Goal: Task Accomplishment & Management: Manage account settings

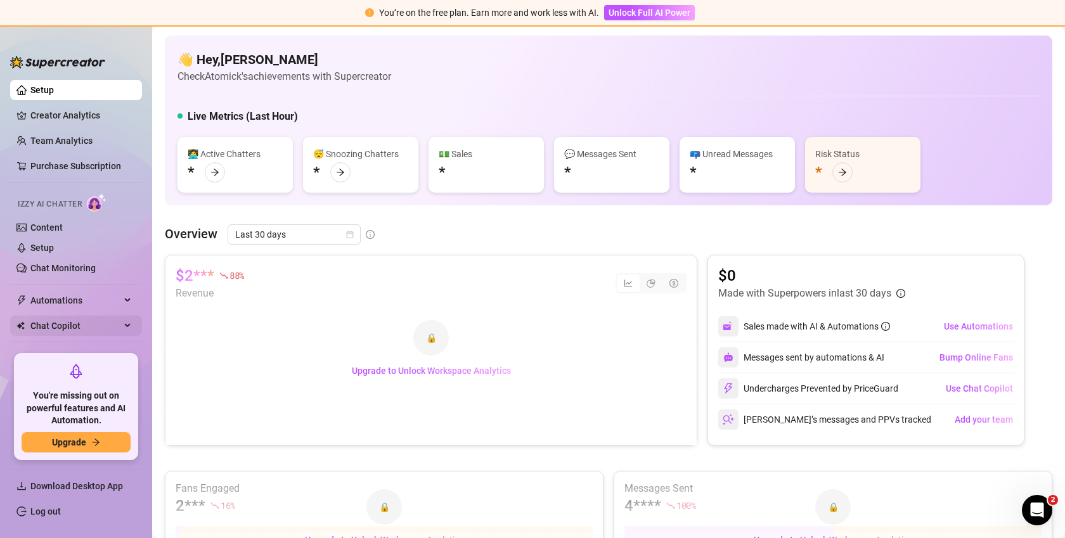
scroll to position [49, 0]
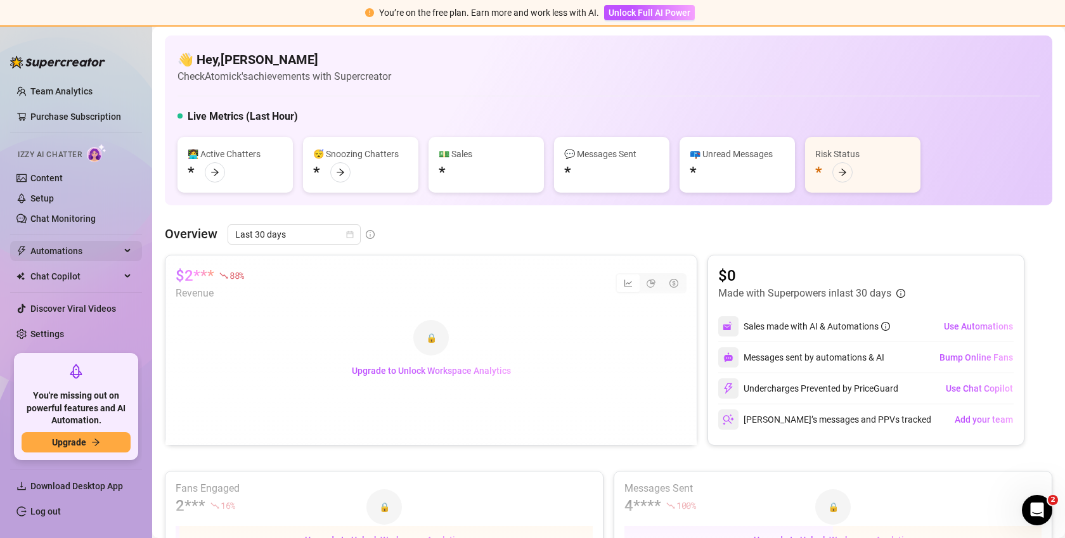
click at [84, 253] on span "Automations" at bounding box center [75, 251] width 90 height 20
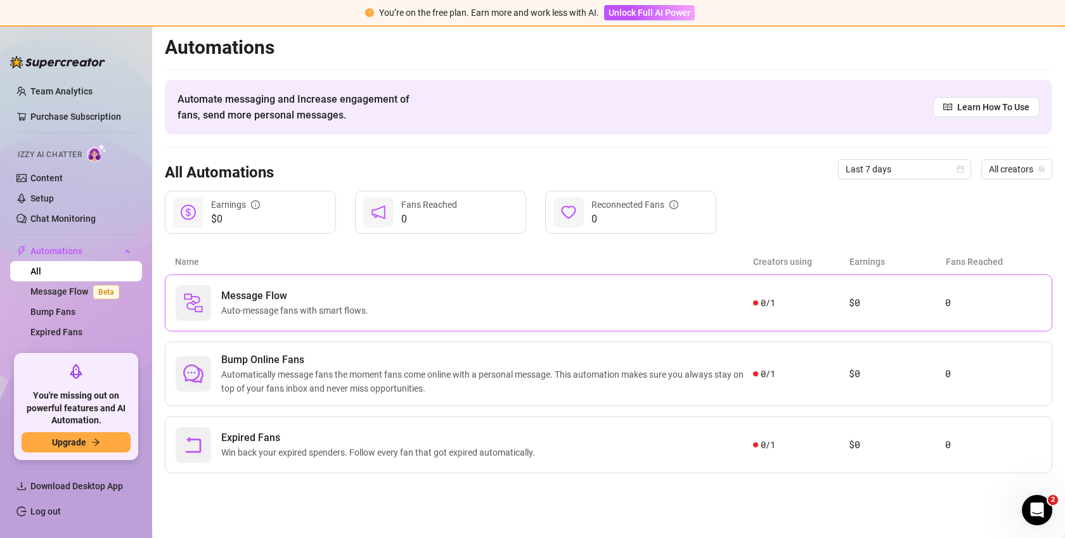
click at [269, 319] on div "Message Flow Auto-message fans with smart flows." at bounding box center [464, 302] width 577 height 35
click at [54, 194] on link "Setup" at bounding box center [41, 198] width 23 height 10
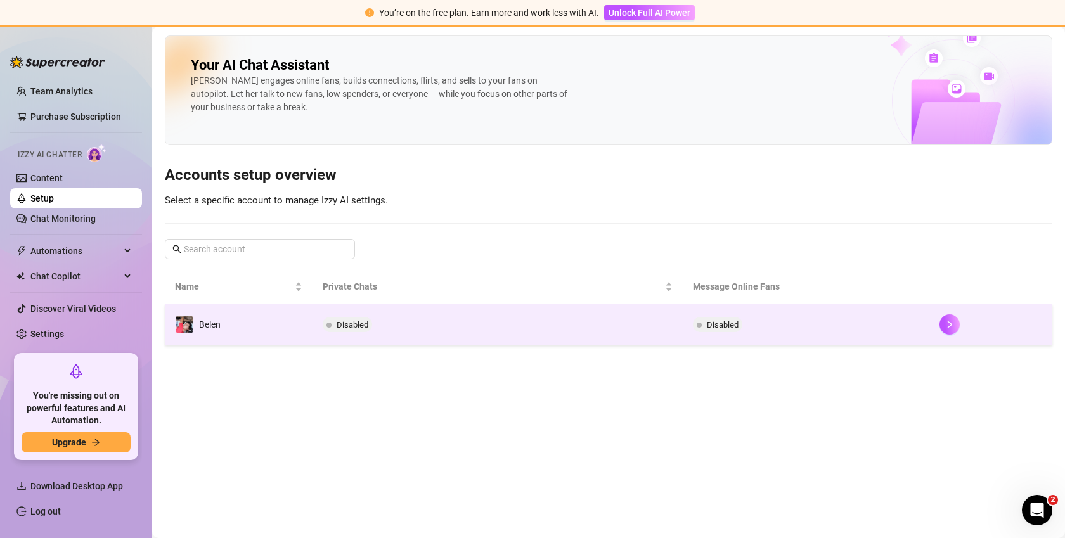
click at [203, 311] on td "Belen" at bounding box center [239, 324] width 148 height 41
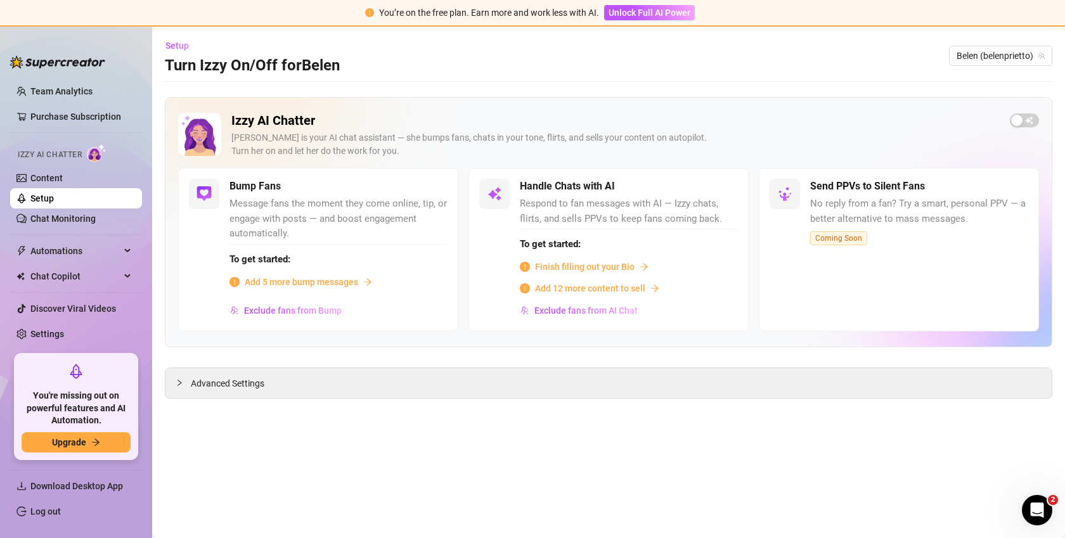
click at [289, 281] on span "Add 5 more bump messages" at bounding box center [301, 282] width 113 height 14
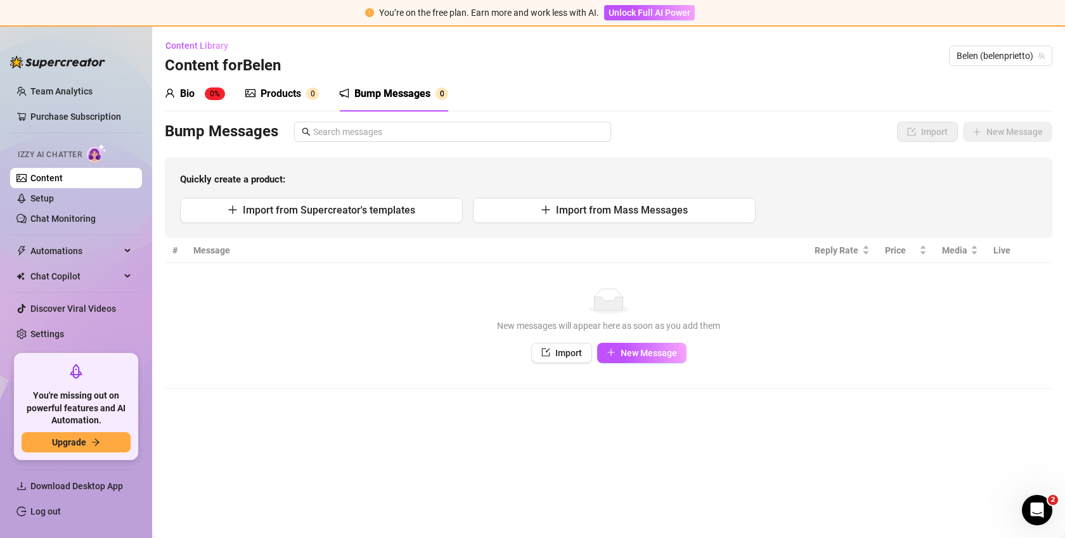
click at [654, 366] on td "No data New messages will appear here as soon as you add them Import New Message" at bounding box center [608, 326] width 887 height 126
click at [654, 358] on button "New Message" at bounding box center [641, 353] width 89 height 20
type textarea "Type your message here..."
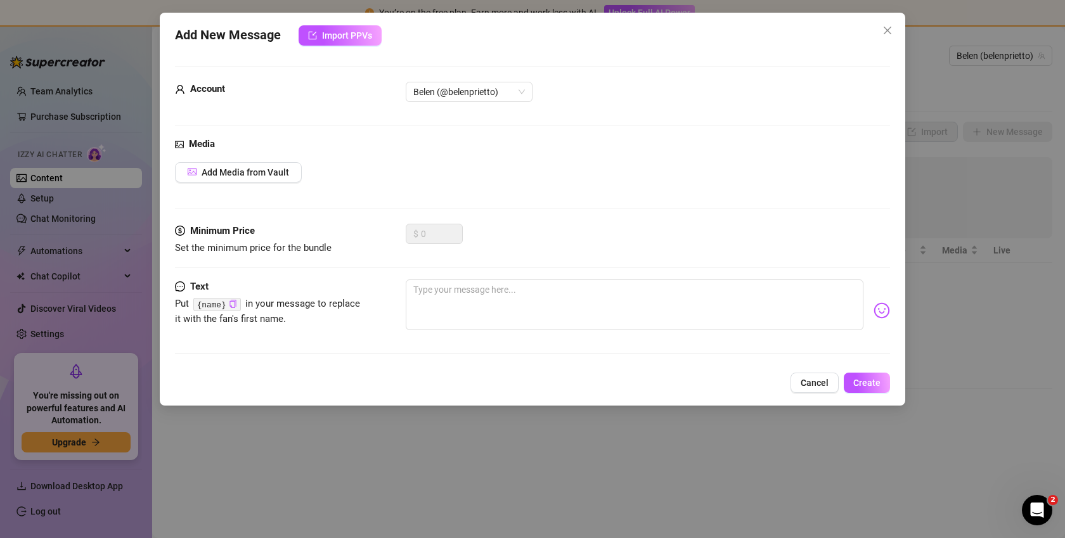
click at [497, 449] on div "Add New Message Import PPVs Account Belen (@belenprietto) Media Add Media from …" at bounding box center [532, 269] width 1065 height 538
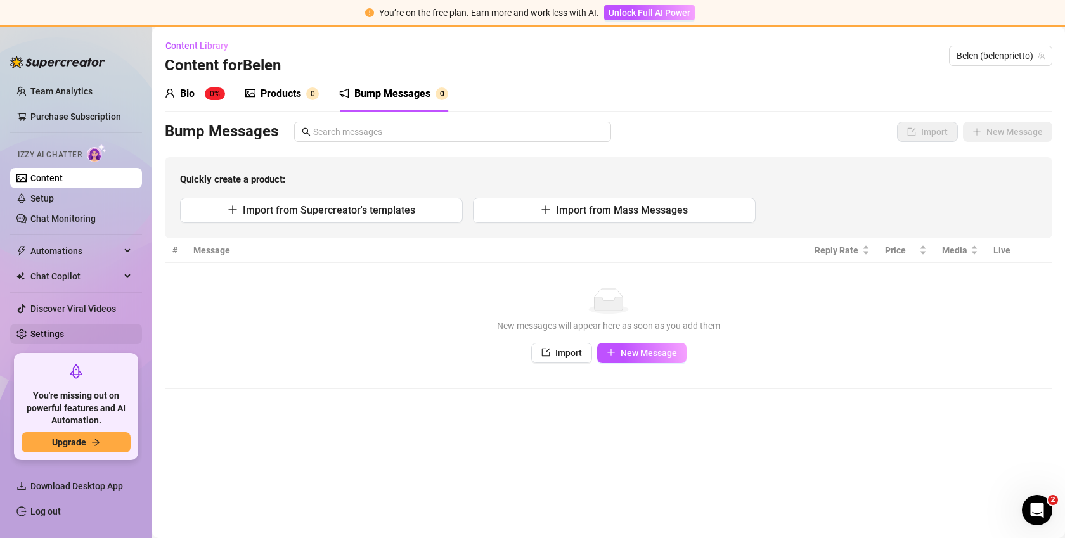
click at [44, 329] on link "Settings" at bounding box center [47, 334] width 34 height 10
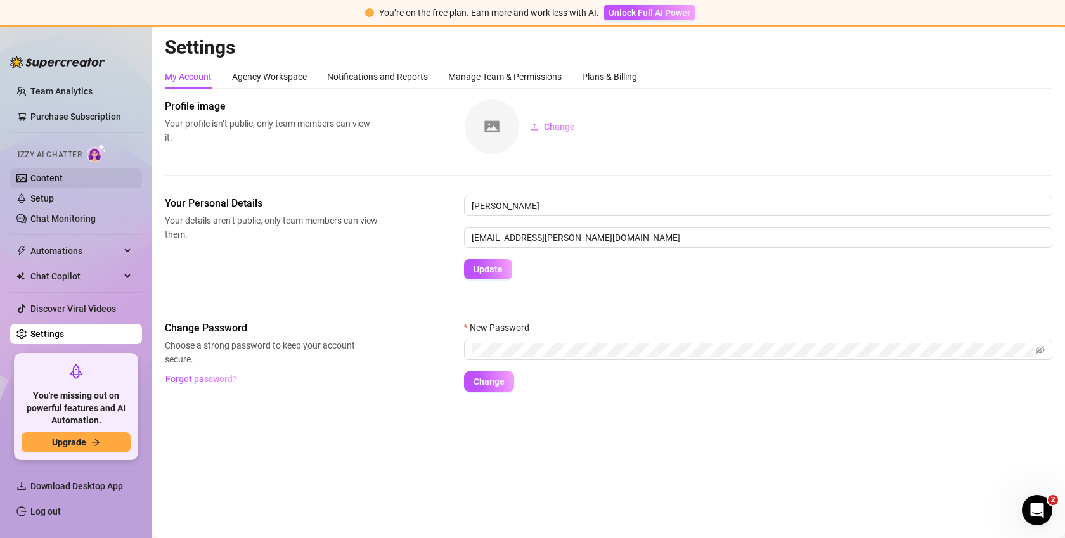
click at [63, 175] on link "Content" at bounding box center [46, 178] width 32 height 10
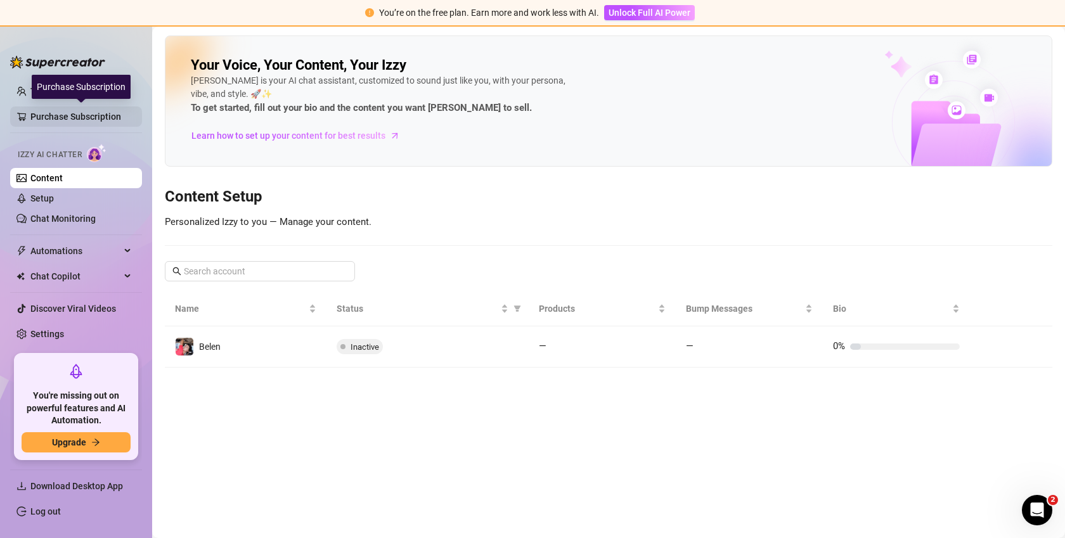
click at [110, 113] on link "Purchase Subscription" at bounding box center [80, 116] width 101 height 20
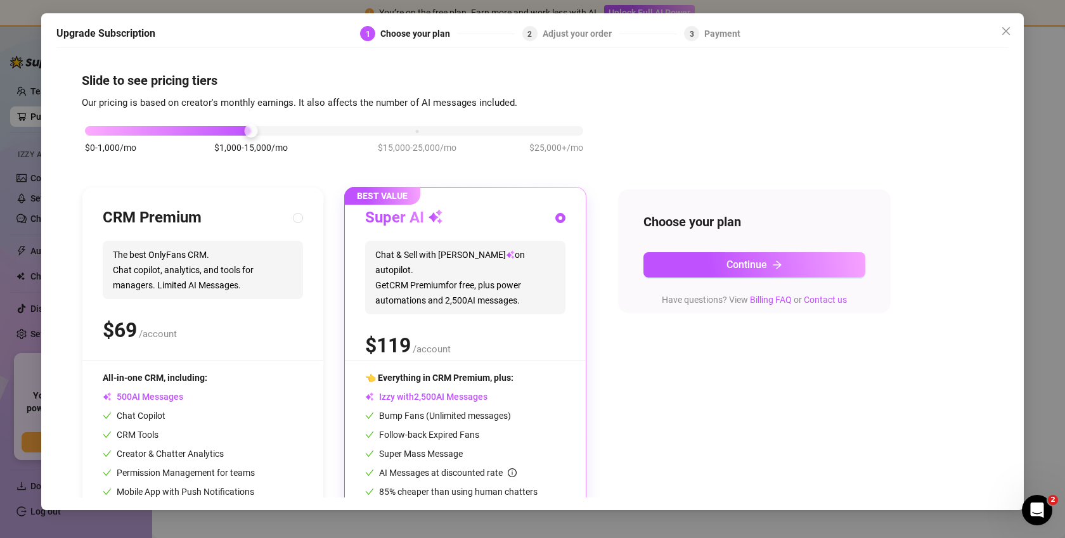
click at [1064, 188] on div "Upgrade Subscription 1 Choose your plan 2 Adjust your order 3 Payment Slide to …" at bounding box center [532, 269] width 1065 height 538
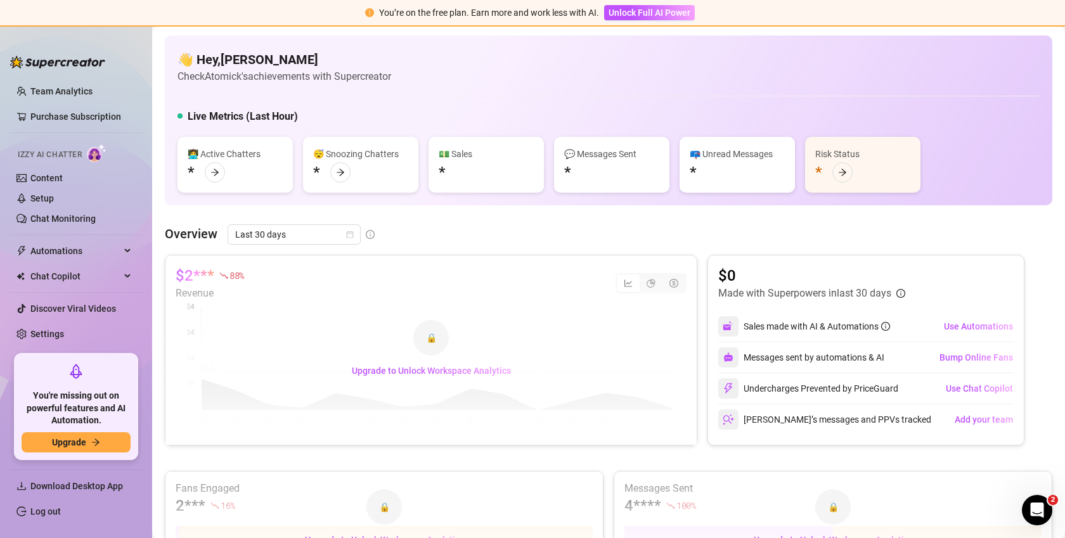
click at [1055, 188] on main "👋 Hey, [PERSON_NAME] Check Atomick's achievements with Supercreator Live Metric…" at bounding box center [608, 514] width 913 height 974
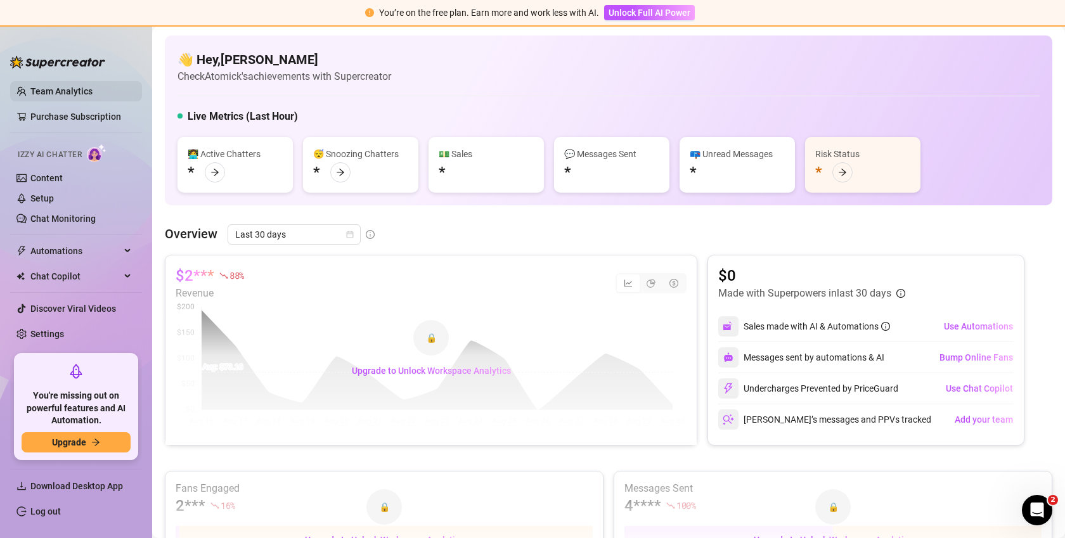
click at [72, 91] on link "Team Analytics" at bounding box center [61, 91] width 62 height 10
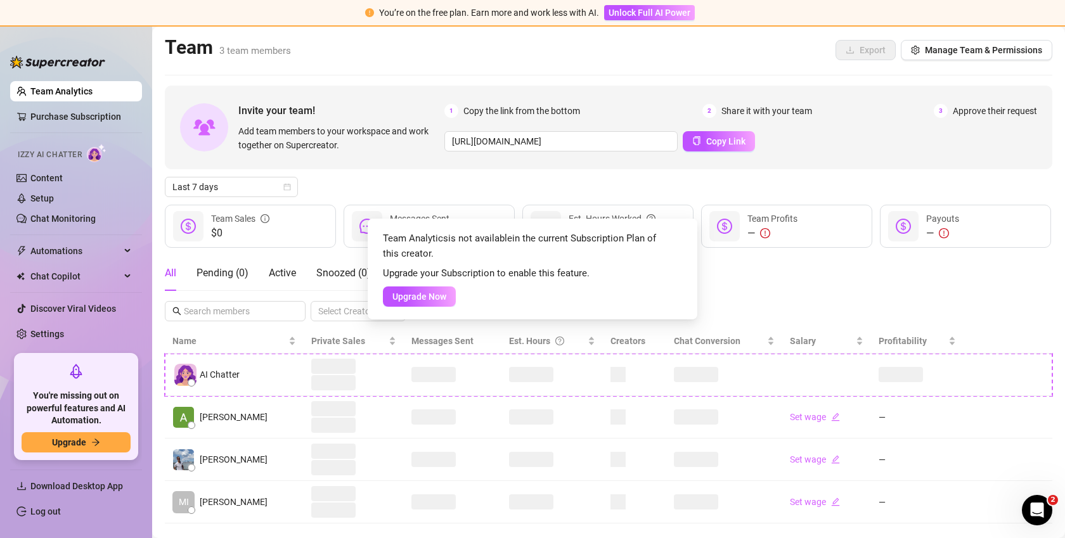
click at [236, 425] on div "Team Analytics is not available in the current Subscription Plan of this creato…" at bounding box center [532, 269] width 1065 height 538
click at [88, 279] on div "Team Analytics is not available in the current Subscription Plan of this creato…" at bounding box center [532, 269] width 1065 height 538
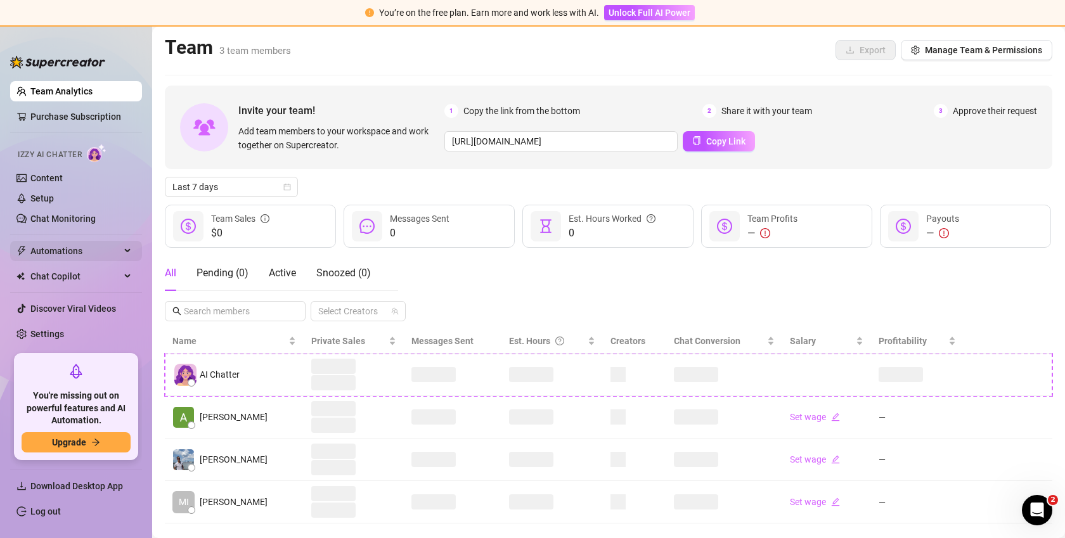
click at [122, 253] on div "Automations" at bounding box center [76, 251] width 132 height 20
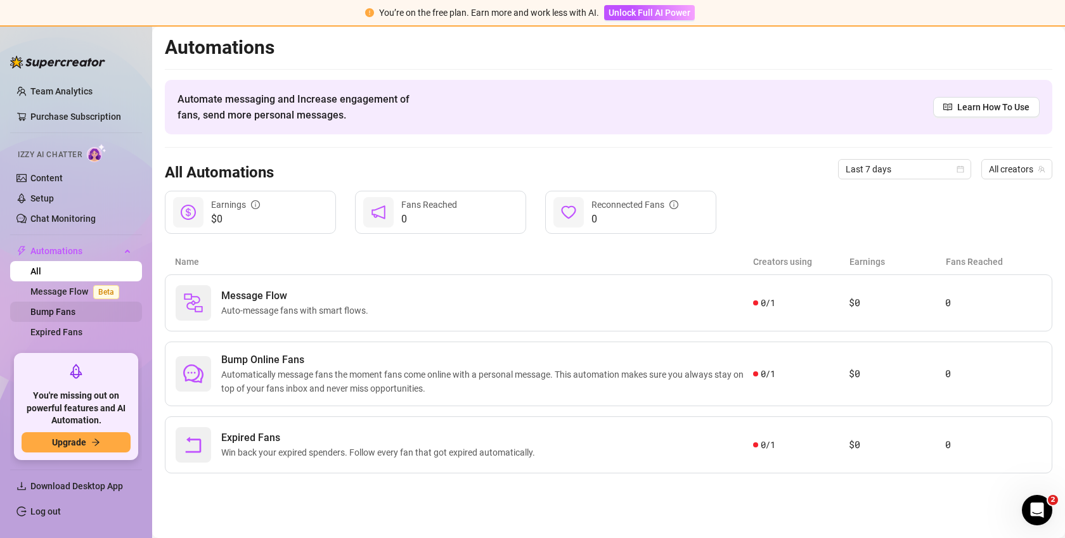
click at [75, 316] on link "Bump Fans" at bounding box center [52, 312] width 45 height 10
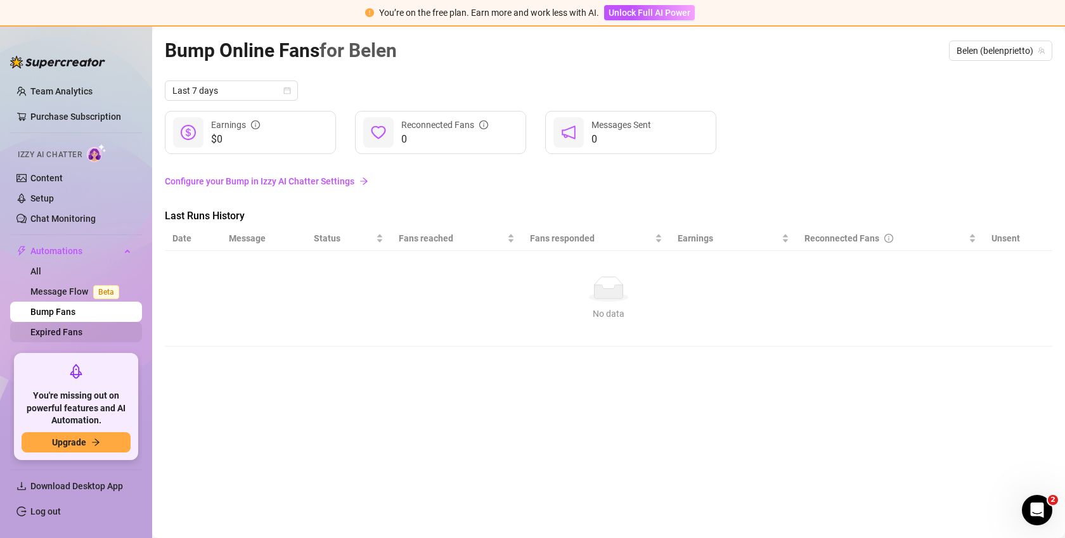
click at [79, 337] on link "Expired Fans" at bounding box center [56, 332] width 52 height 10
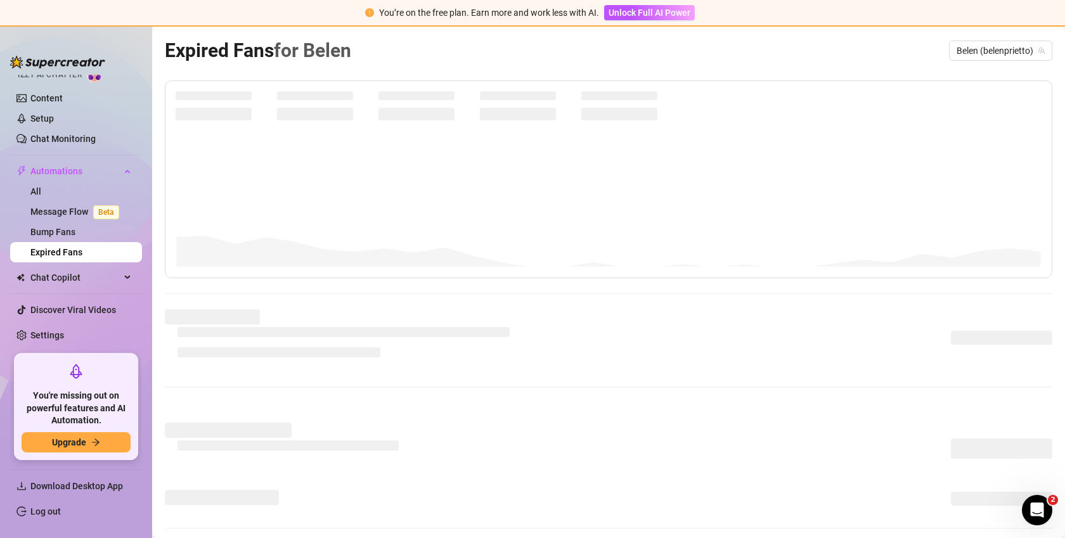
scroll to position [131, 0]
